Goal: Information Seeking & Learning: Learn about a topic

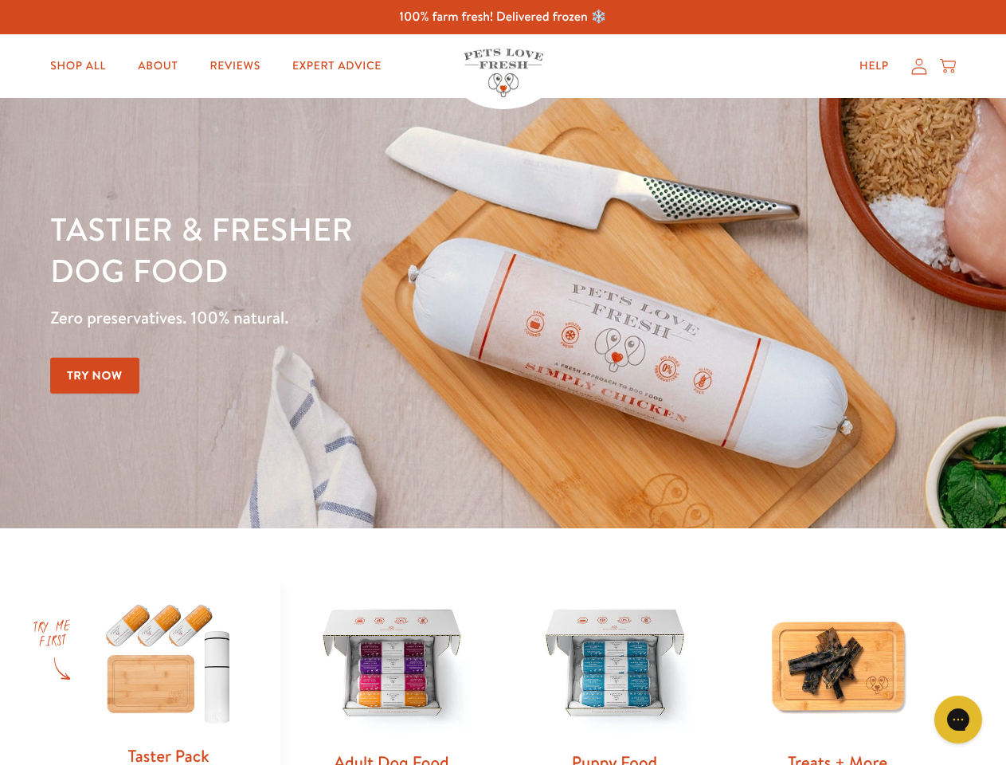
click at [503, 382] on div "Tastier & fresher dog food Zero preservatives. 100% natural. Try Now" at bounding box center [352, 313] width 604 height 210
click at [958, 719] on icon "Open gorgias live chat" at bounding box center [957, 718] width 15 height 15
